Goal: Transaction & Acquisition: Book appointment/travel/reservation

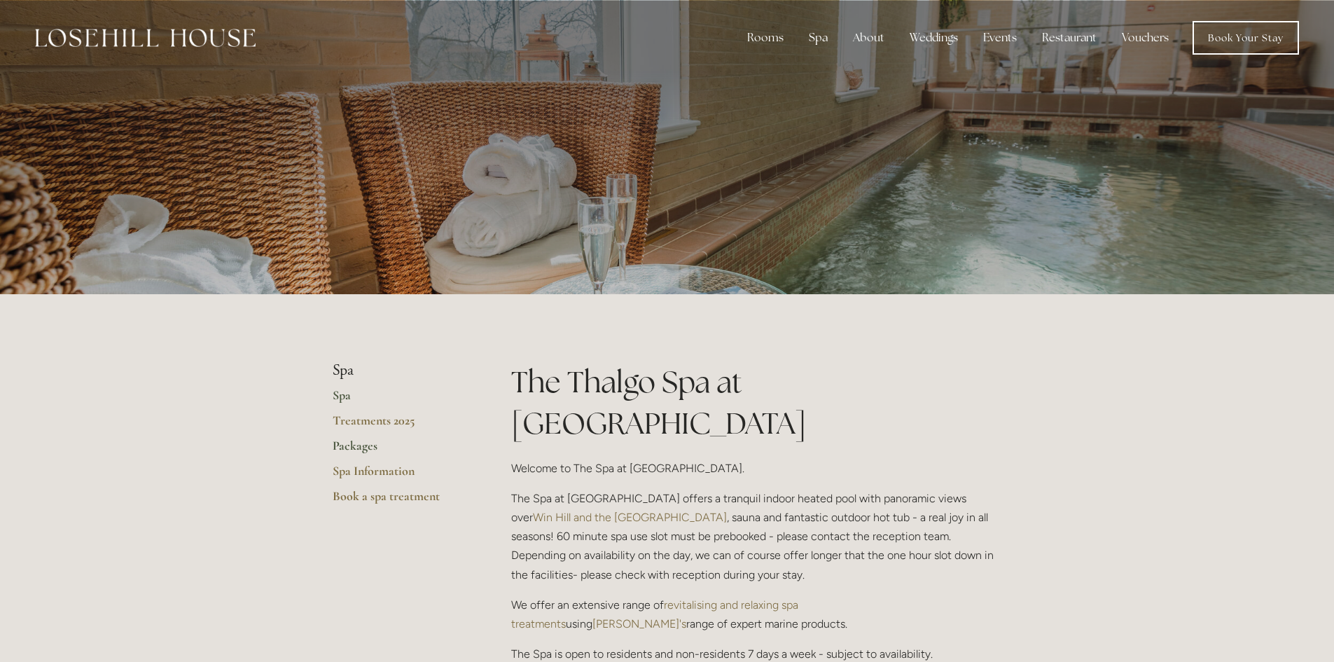
click at [347, 449] on link "Packages" at bounding box center [400, 450] width 134 height 25
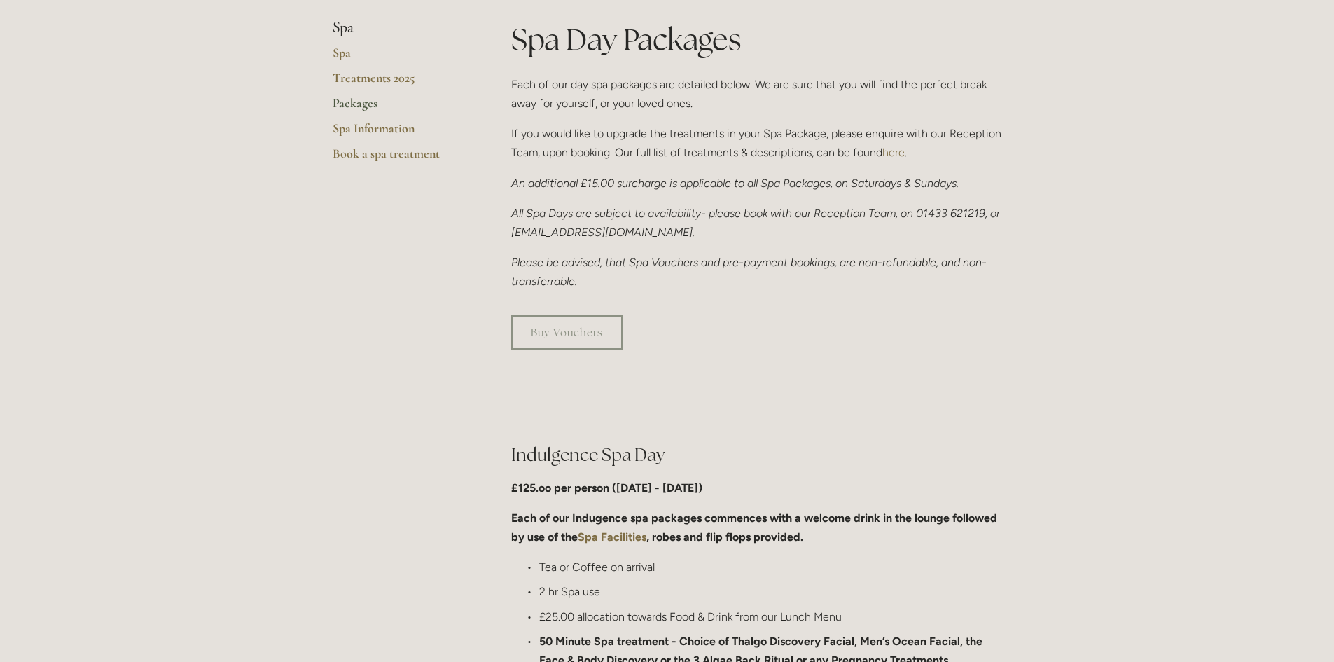
scroll to position [560, 0]
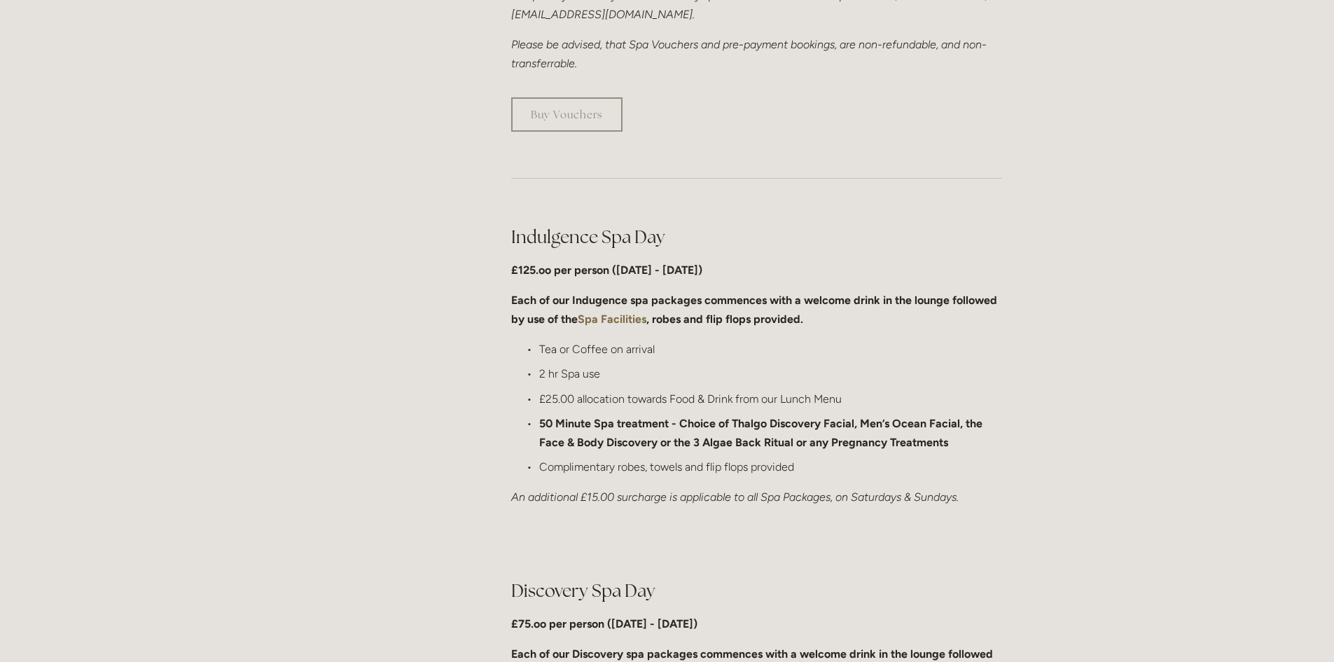
drag, startPoint x: 450, startPoint y: 347, endPoint x: 379, endPoint y: 349, distance: 70.7
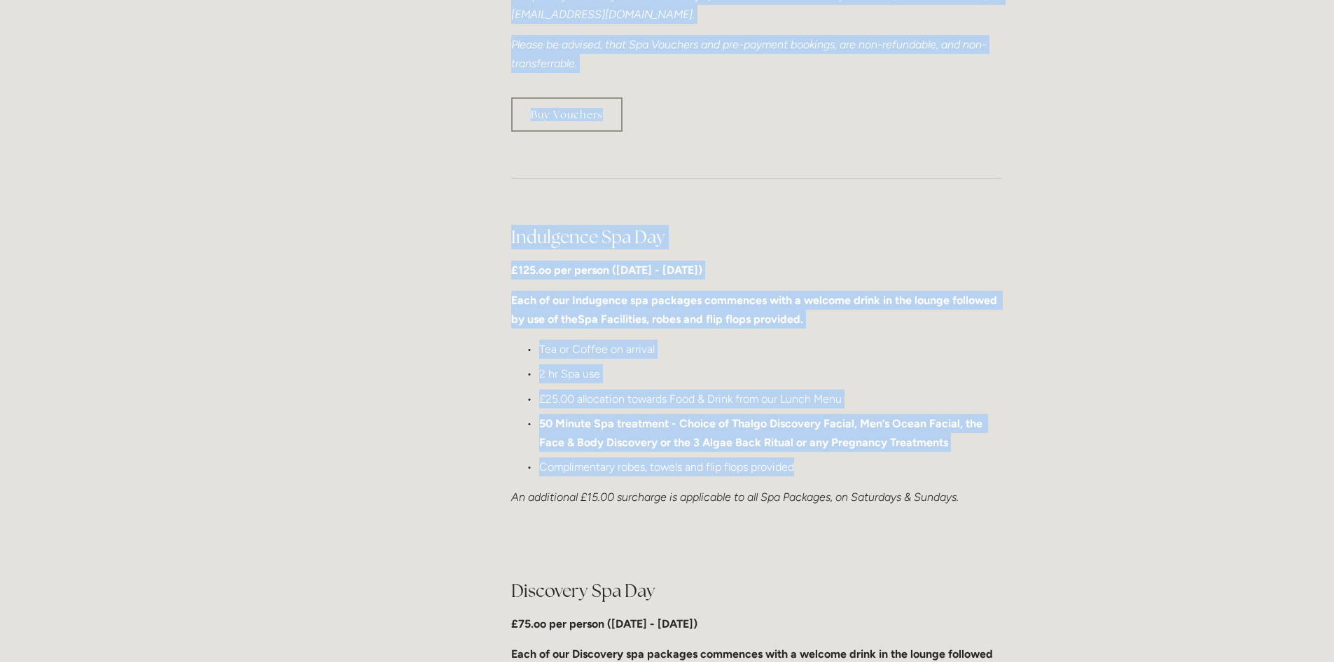
drag, startPoint x: 452, startPoint y: 359, endPoint x: 889, endPoint y: 468, distance: 450.3
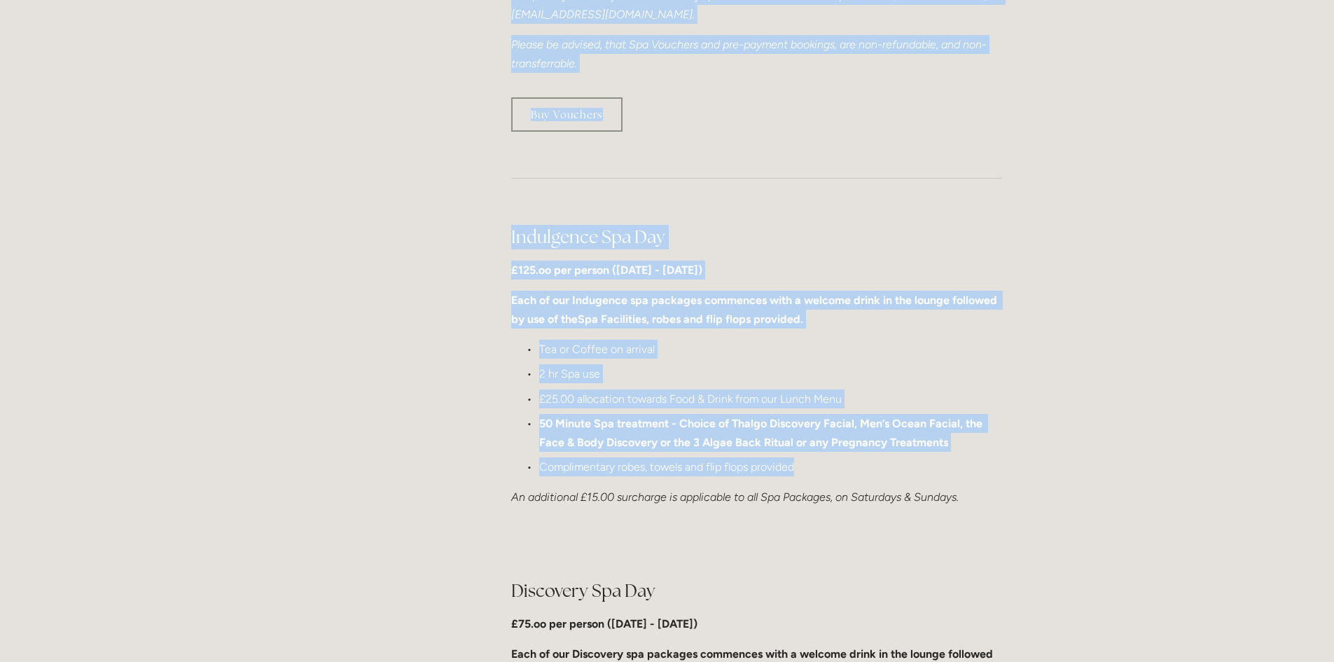
drag, startPoint x: 907, startPoint y: 475, endPoint x: 458, endPoint y: 374, distance: 460.7
